Goal: Communication & Community: Answer question/provide support

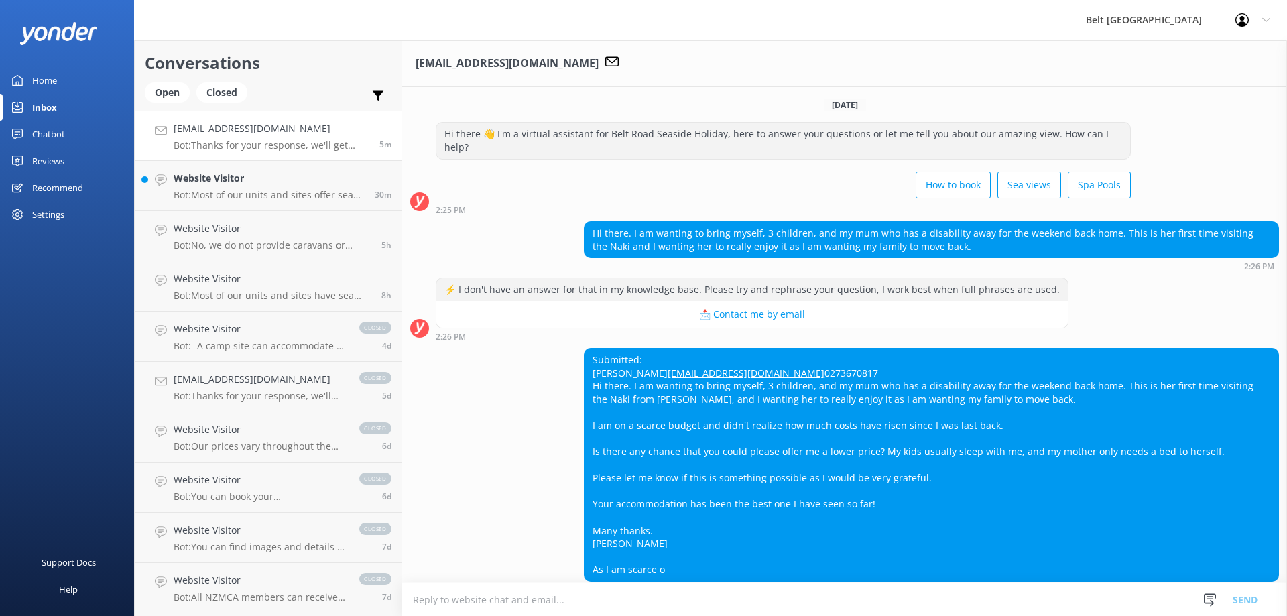
scroll to position [88, 0]
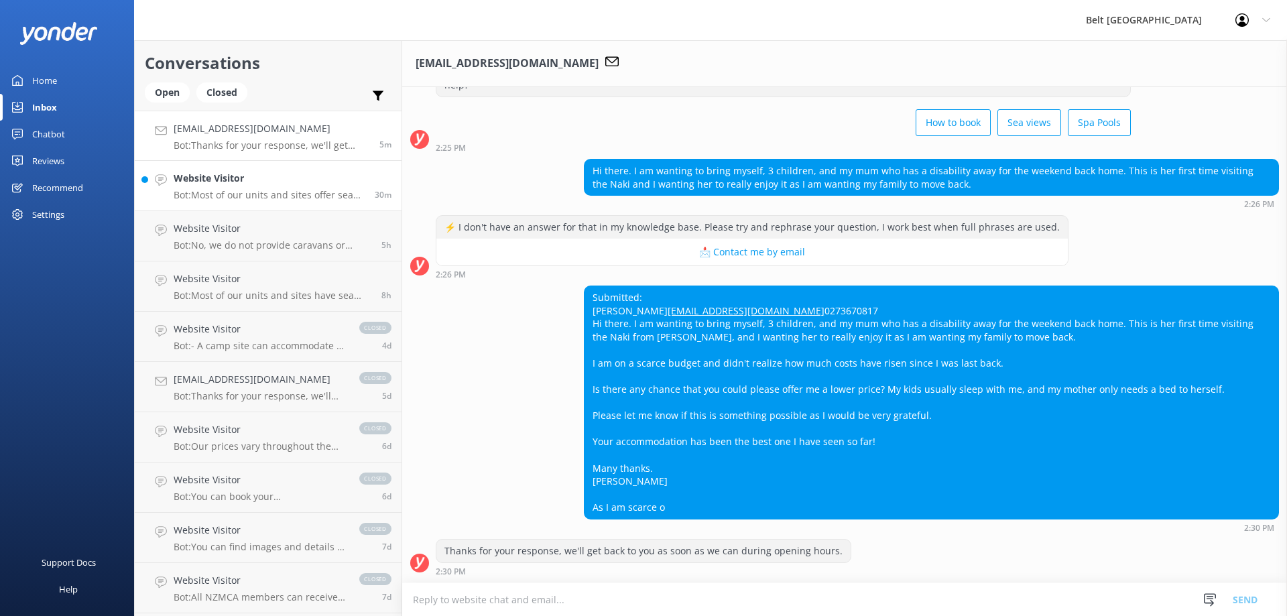
click at [271, 196] on p "Bot: Most of our units and sites offer sea views, providing some of the best vi…" at bounding box center [269, 195] width 191 height 12
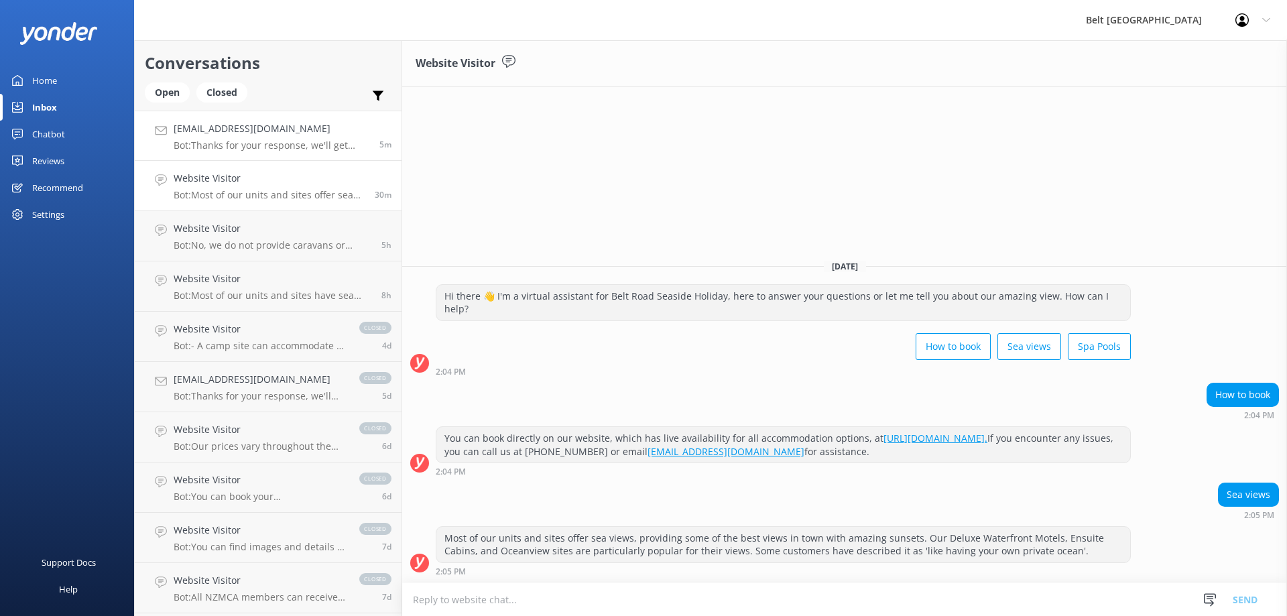
click at [283, 146] on p "Bot: Thanks for your response, we'll get back to you as soon as we can during o…" at bounding box center [272, 145] width 196 height 12
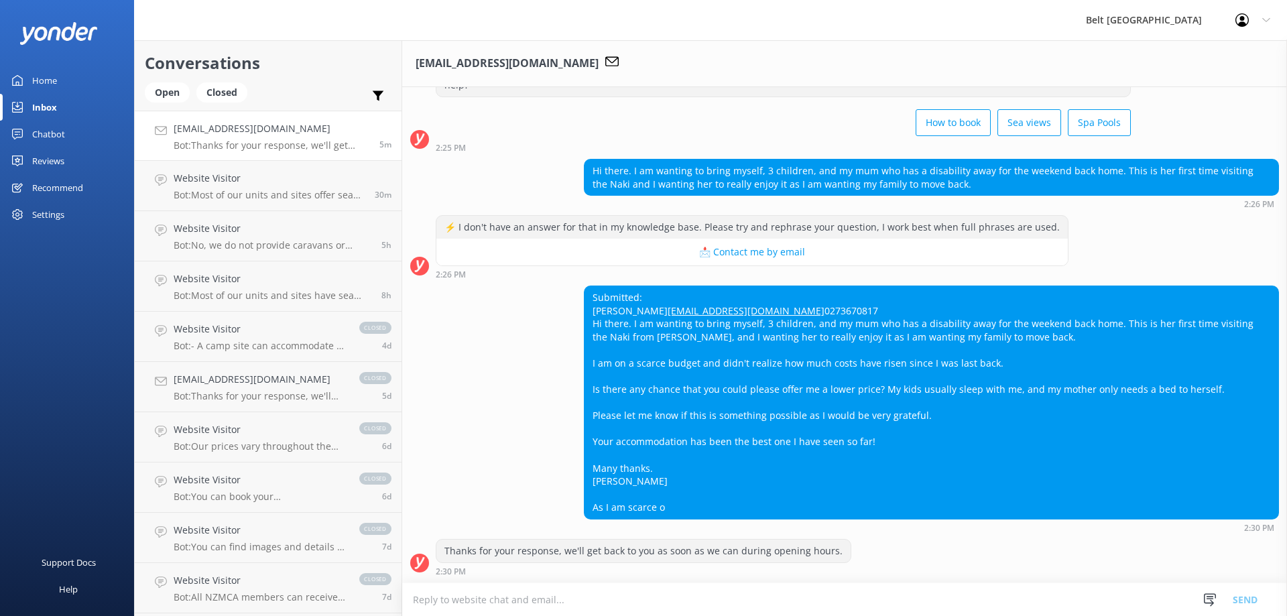
scroll to position [88, 0]
click at [673, 590] on textarea at bounding box center [844, 599] width 885 height 33
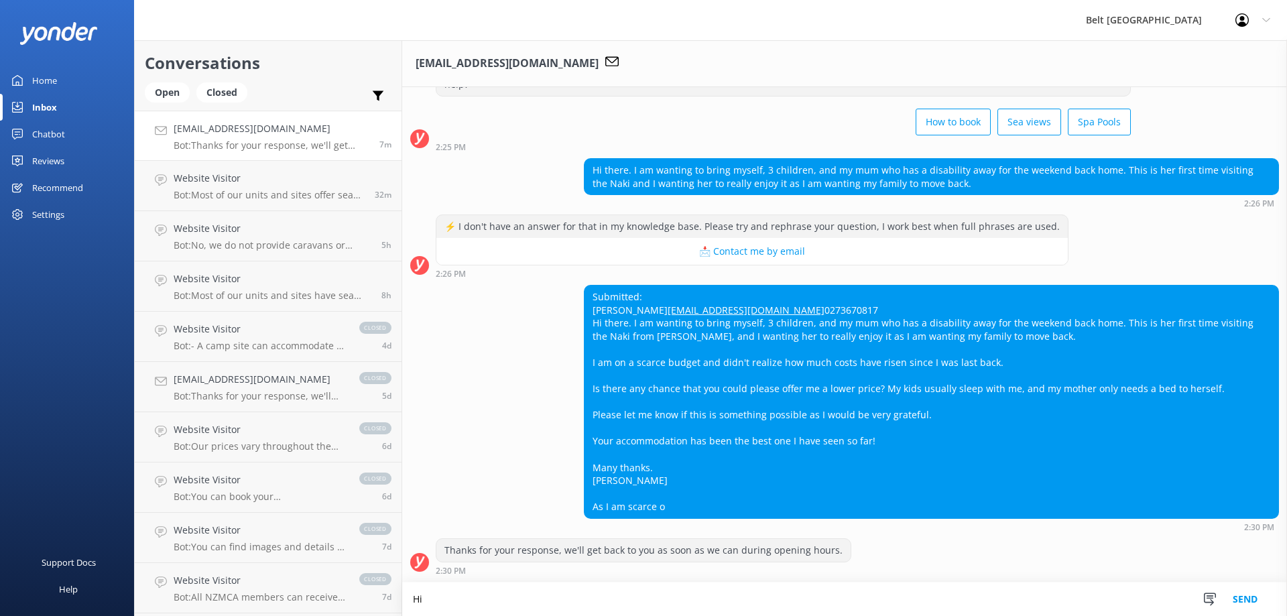
scroll to position [89, 0]
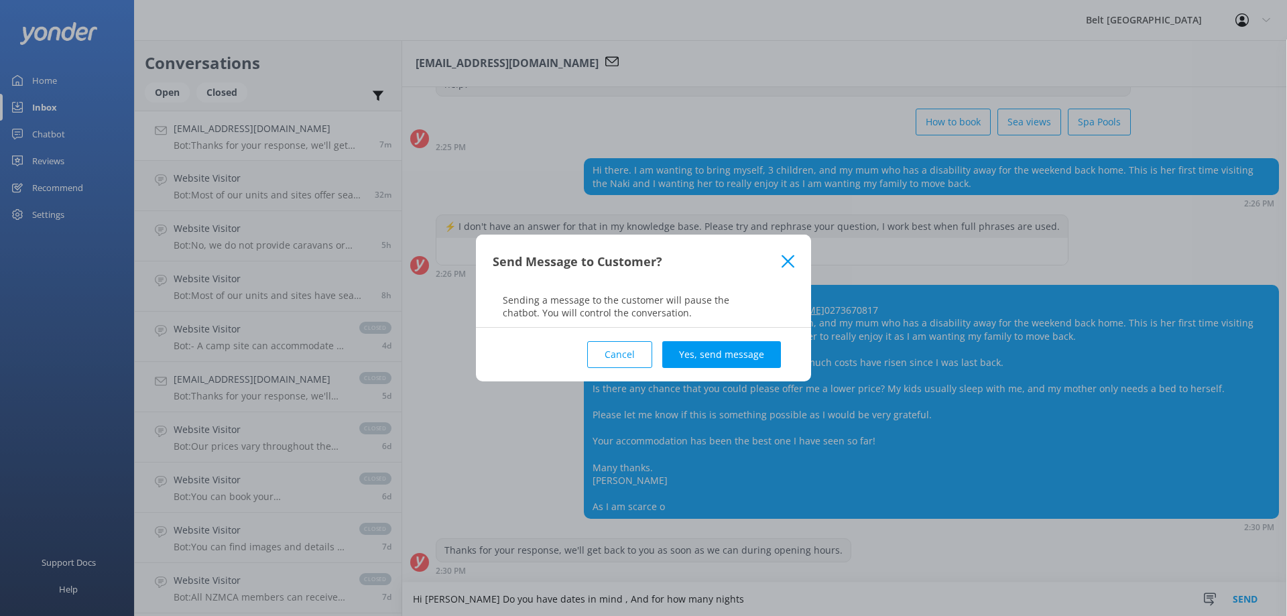
drag, startPoint x: 600, startPoint y: 349, endPoint x: 550, endPoint y: 479, distance: 139.2
click at [599, 349] on button "Cancel" at bounding box center [619, 354] width 65 height 27
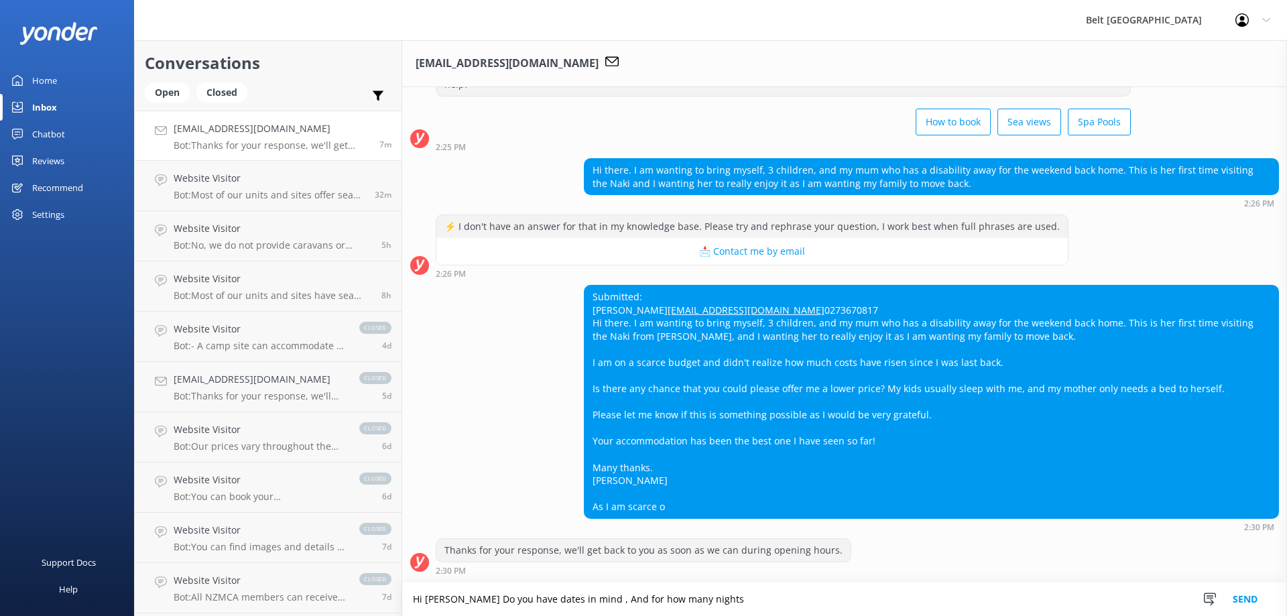
click at [459, 598] on textarea "Hi [PERSON_NAME] Do you have dates in mind , And for how many nights" at bounding box center [844, 599] width 885 height 34
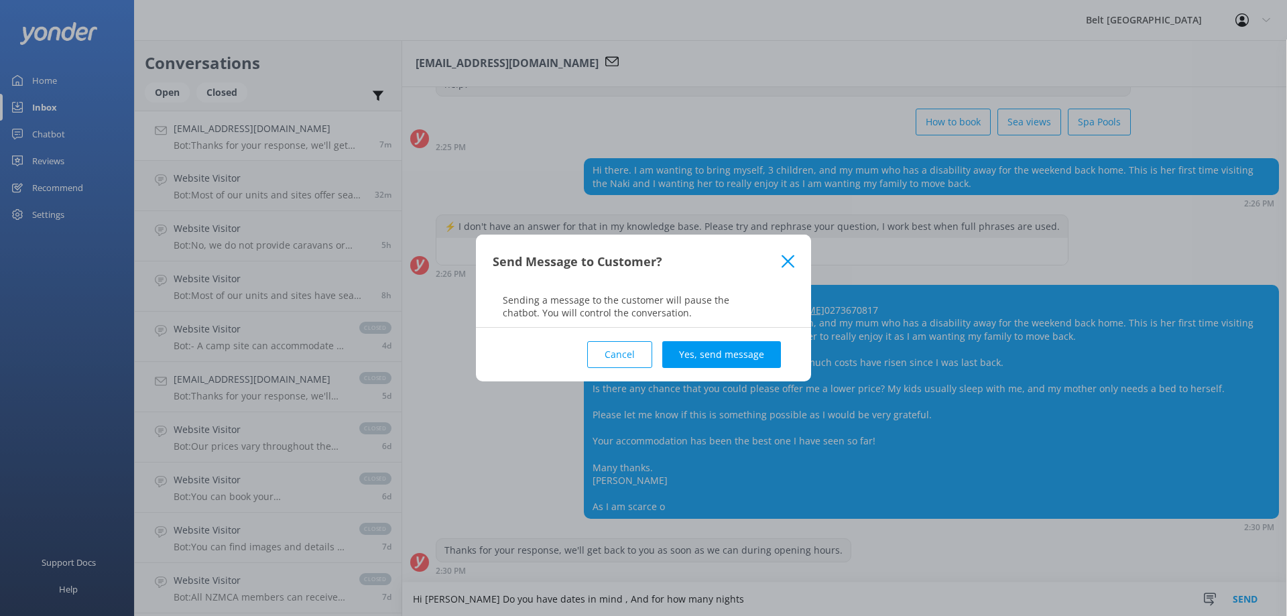
click at [631, 351] on button "Cancel" at bounding box center [619, 354] width 65 height 27
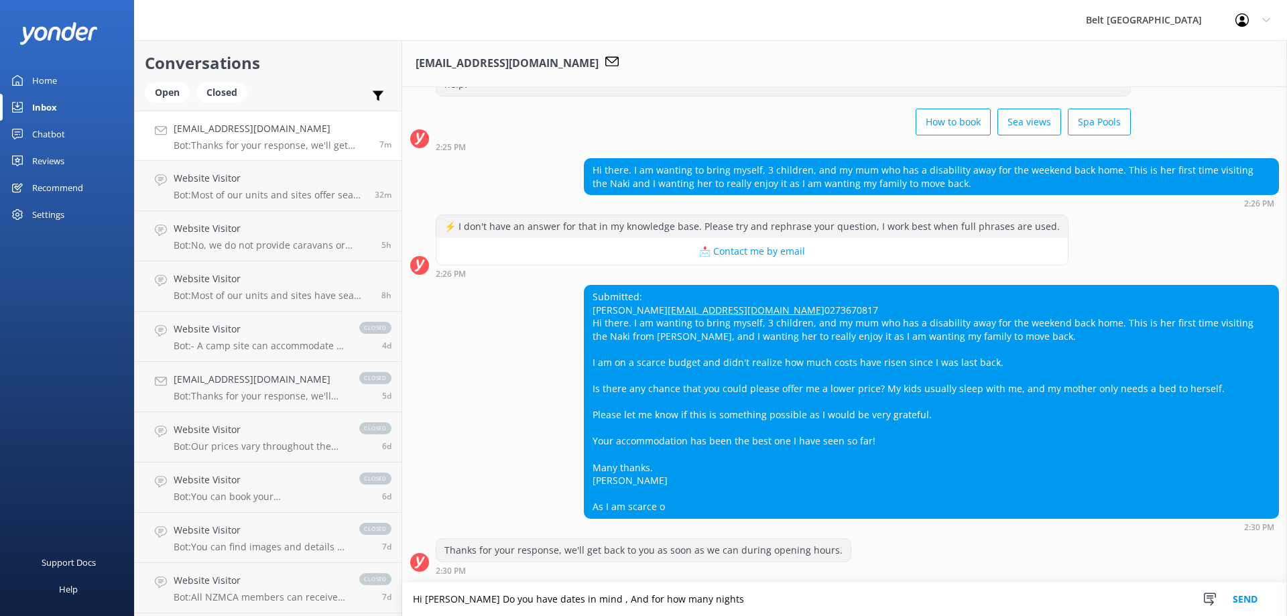
click at [464, 597] on textarea "Hi [PERSON_NAME] Do you have dates in mind , And for how many nights" at bounding box center [844, 599] width 885 height 34
click at [720, 596] on textarea "Hi [PERSON_NAME] . Do you have dates in mind , And for how many nights" at bounding box center [844, 599] width 885 height 34
type textarea "Hi [PERSON_NAME] . Do you have dates in mind , And for how many nights"
drag, startPoint x: 724, startPoint y: 587, endPoint x: 194, endPoint y: 566, distance: 530.5
click at [211, 563] on div "Conversations Open Closed Important Assigned to me Unassigned [EMAIL_ADDRESS][D…" at bounding box center [710, 328] width 1153 height 576
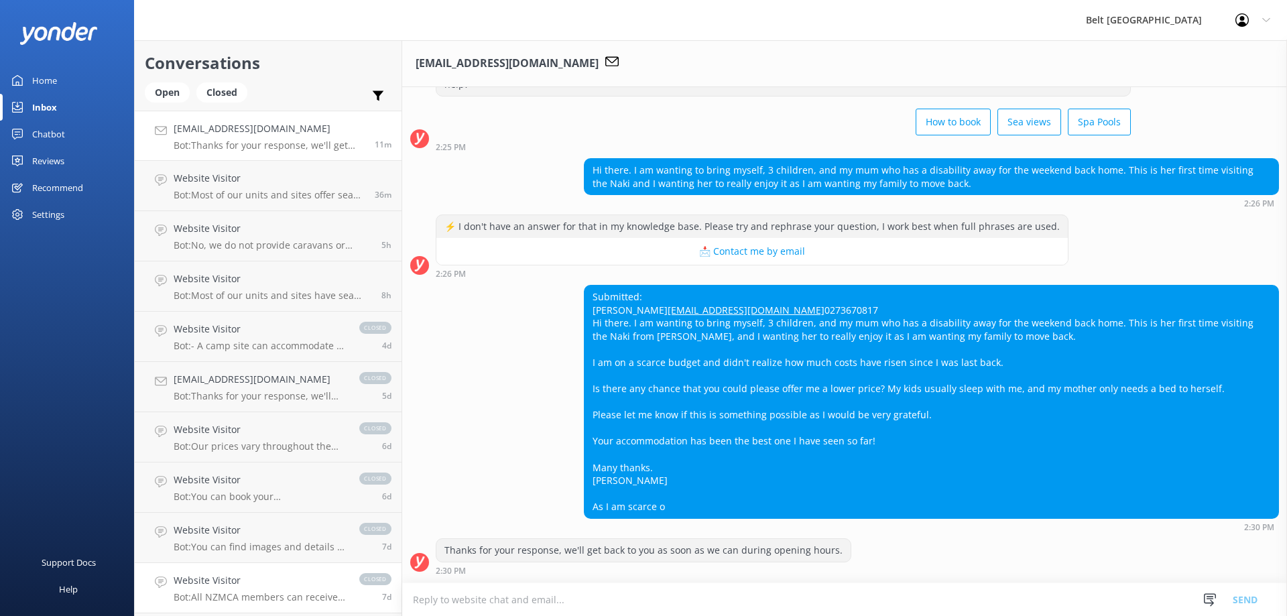
scroll to position [88, 0]
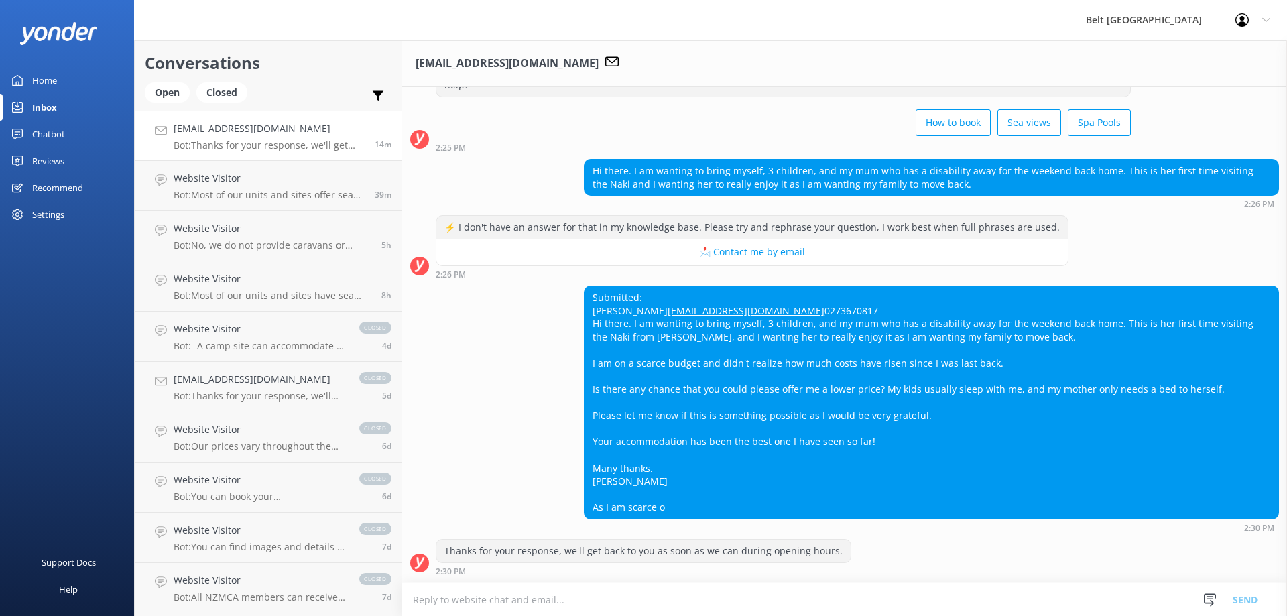
click at [600, 600] on textarea at bounding box center [844, 599] width 885 height 33
click at [323, 136] on h4 "[EMAIL_ADDRESS][DOMAIN_NAME]" at bounding box center [269, 128] width 191 height 15
click at [1203, 600] on icon at bounding box center [1209, 599] width 13 height 13
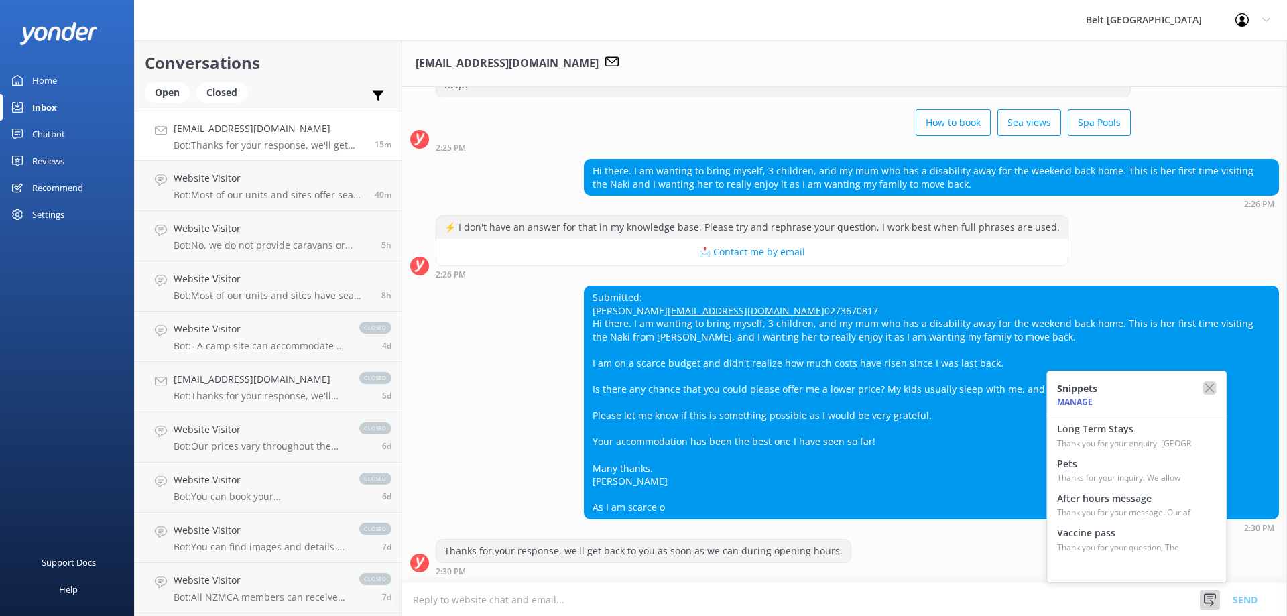
click at [1214, 382] on icon "button" at bounding box center [1208, 387] width 13 height 13
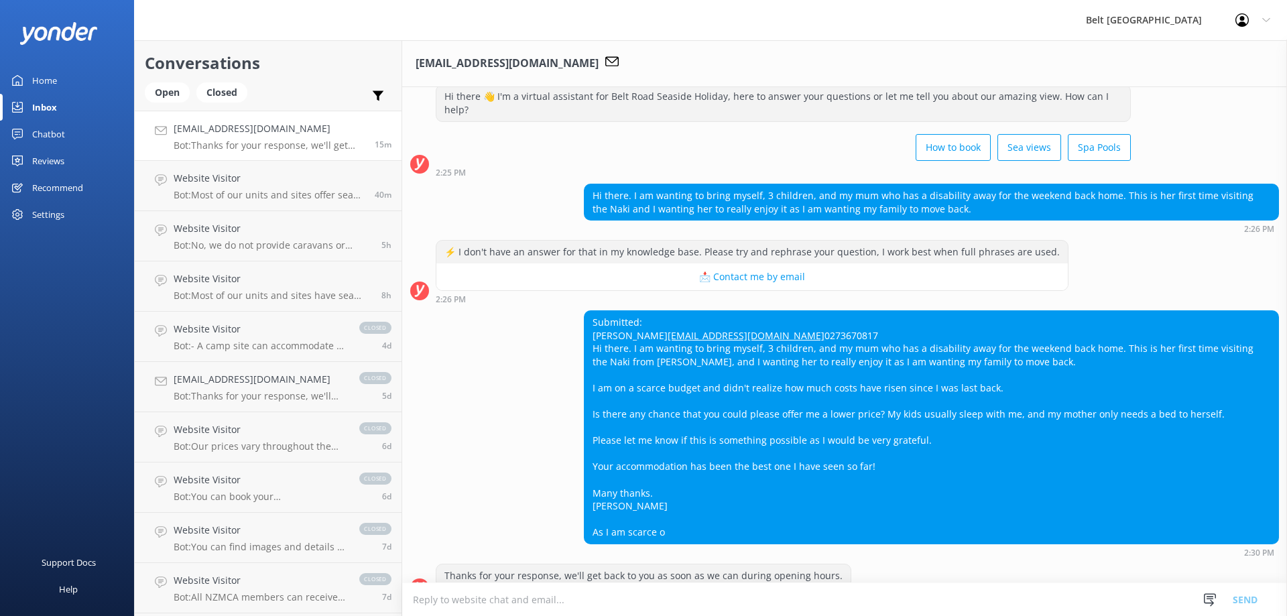
scroll to position [0, 0]
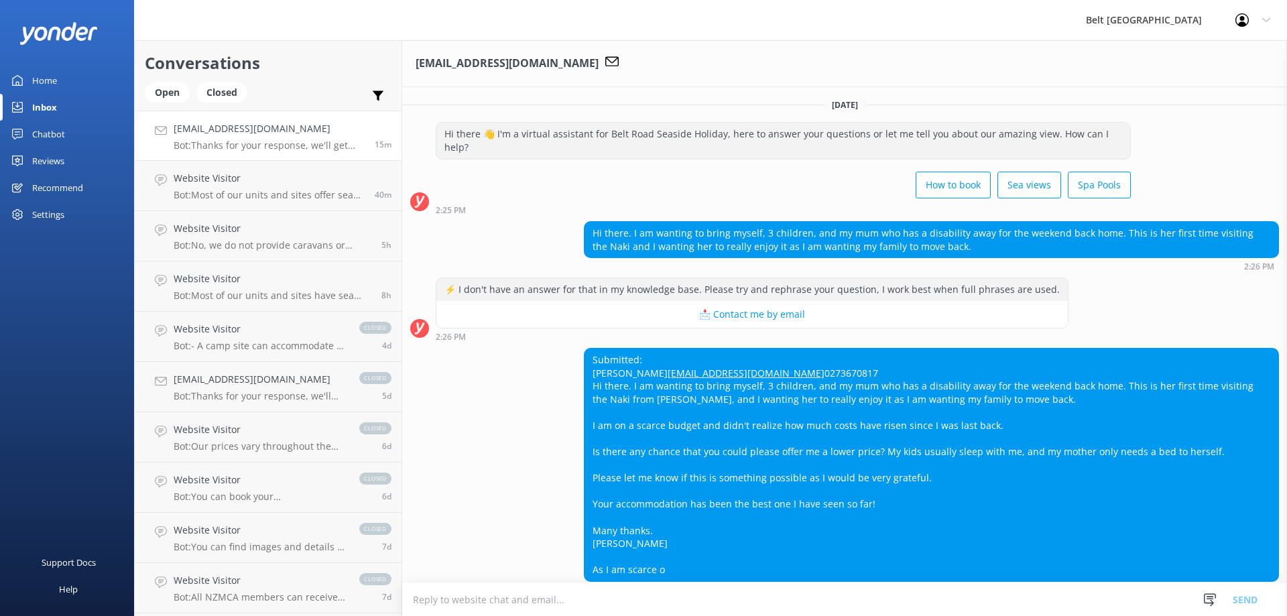
click at [350, 138] on div "[EMAIL_ADDRESS][DOMAIN_NAME] Bot: Thanks for your response, we'll get back to y…" at bounding box center [269, 135] width 191 height 29
drag, startPoint x: 349, startPoint y: 138, endPoint x: 271, endPoint y: 147, distance: 79.0
click at [271, 147] on p "Bot: Thanks for your response, we'll get back to you as soon as we can during o…" at bounding box center [269, 145] width 191 height 12
click at [259, 147] on p "Bot: Thanks for your response, we'll get back to you as soon as we can during o…" at bounding box center [269, 145] width 191 height 12
click at [225, 90] on div "Closed" at bounding box center [221, 92] width 51 height 20
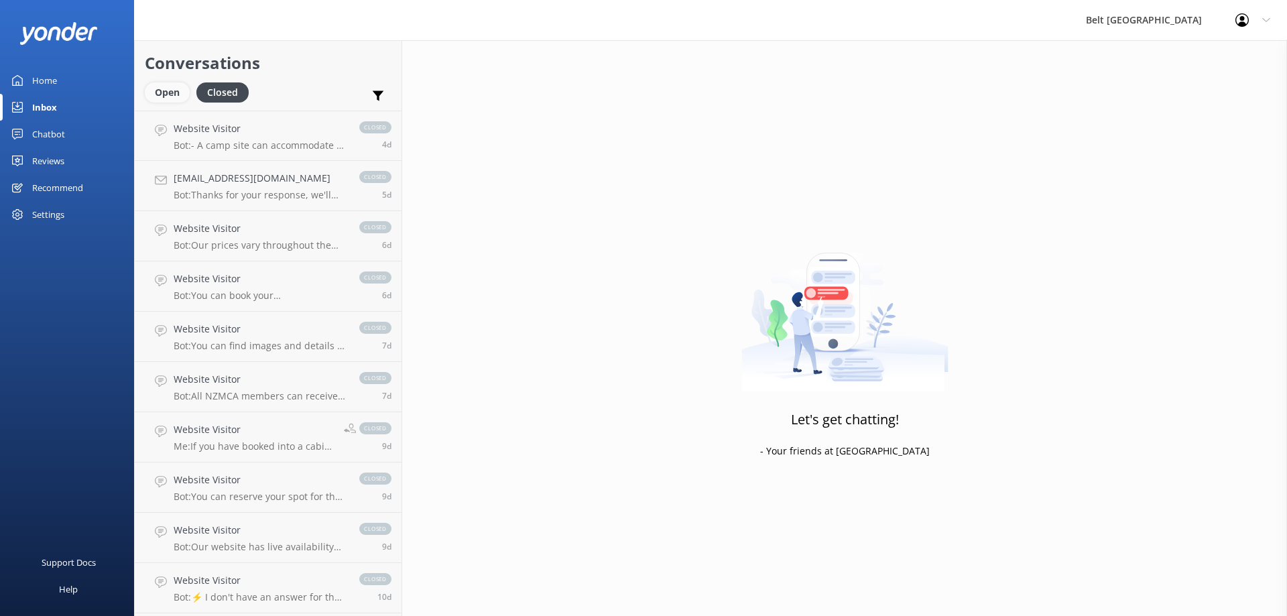
click at [165, 95] on div "Open" at bounding box center [167, 92] width 45 height 20
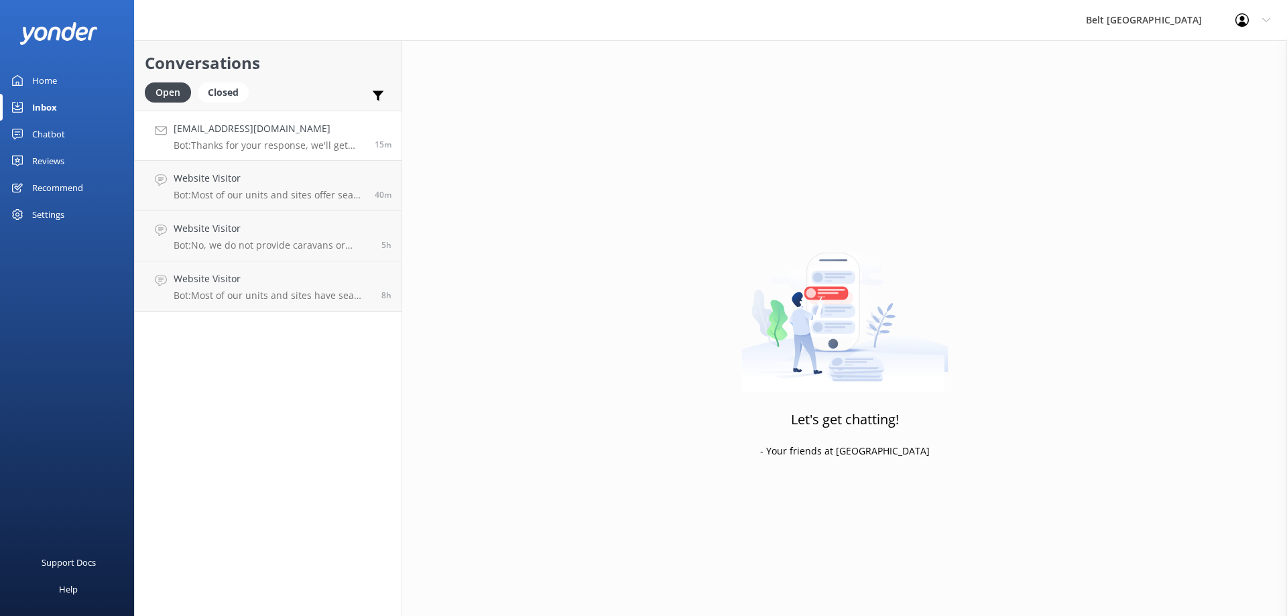
click at [281, 134] on h4 "[EMAIL_ADDRESS][DOMAIN_NAME]" at bounding box center [269, 128] width 191 height 15
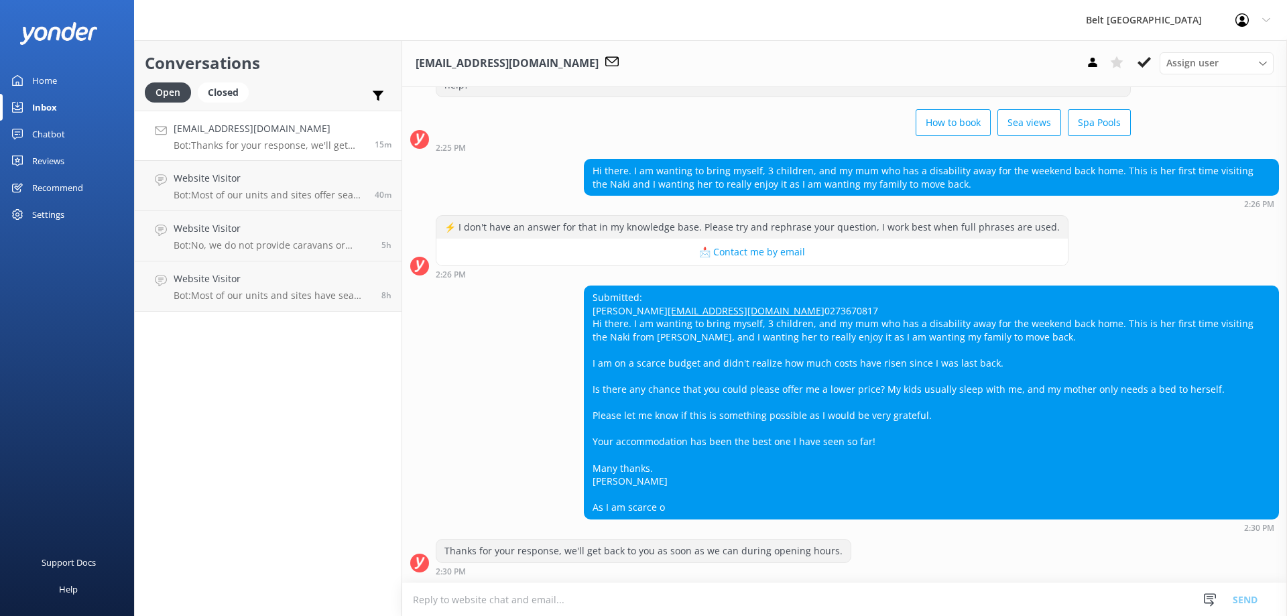
scroll to position [88, 0]
click at [678, 584] on textarea at bounding box center [844, 599] width 885 height 33
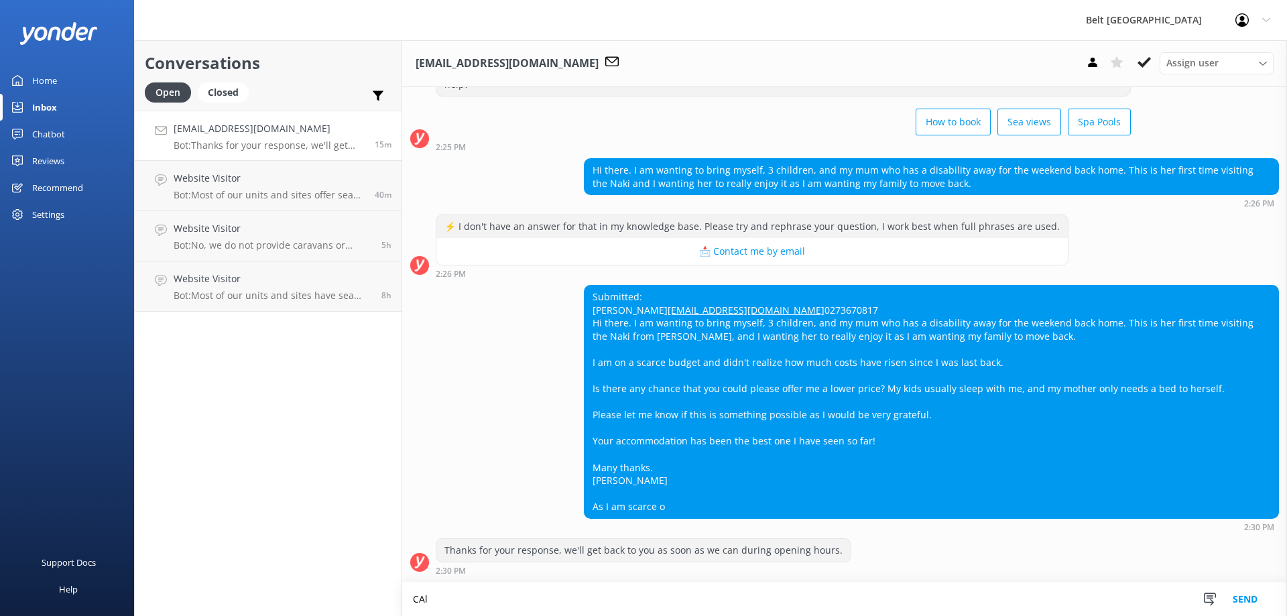
scroll to position [89, 0]
type textarea "Called guest"
